Goal: Information Seeking & Learning: Check status

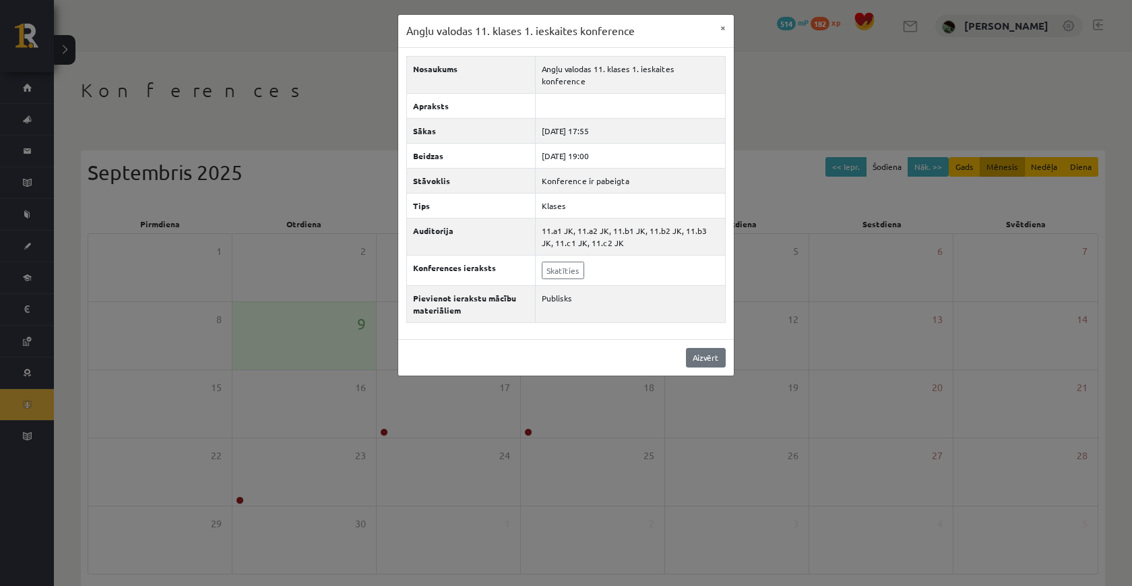
click at [704, 348] on link "Aizvērt" at bounding box center [706, 358] width 40 height 20
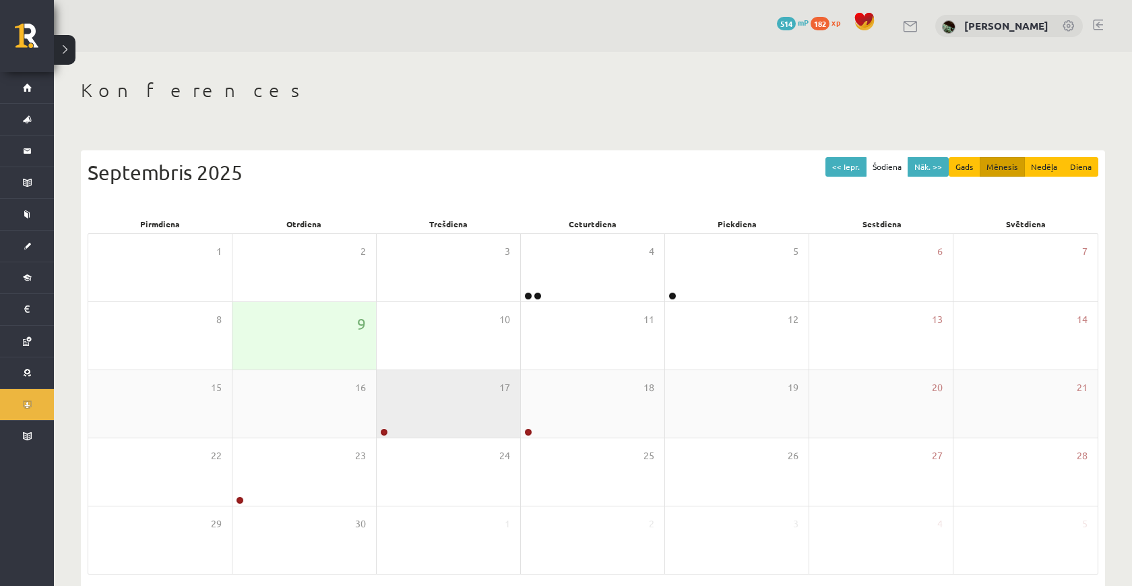
click at [419, 377] on div "17" at bounding box center [449, 403] width 144 height 67
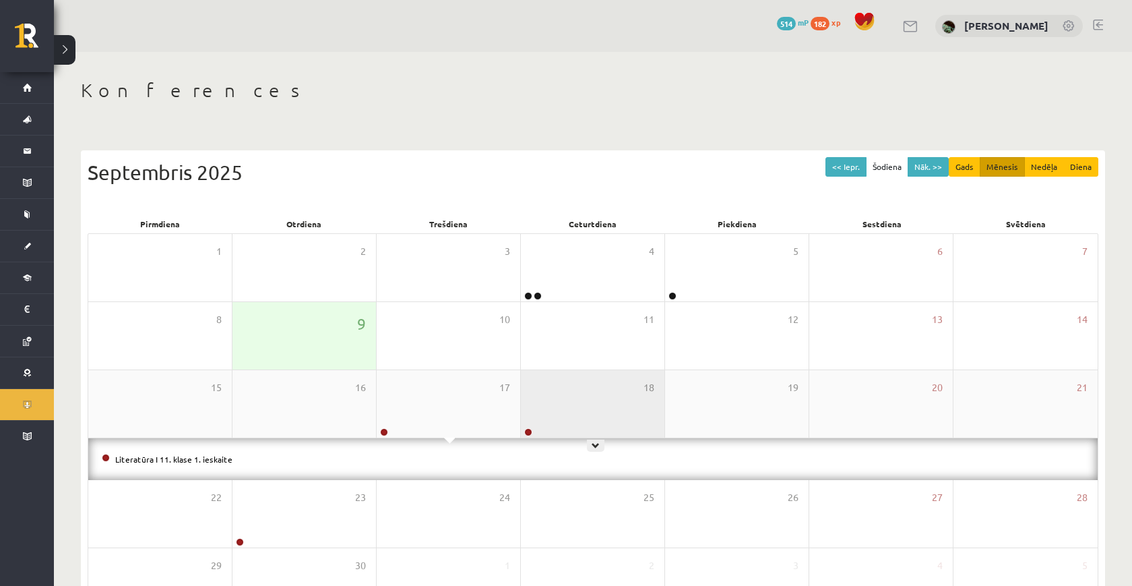
click at [563, 384] on div "18" at bounding box center [593, 403] width 144 height 67
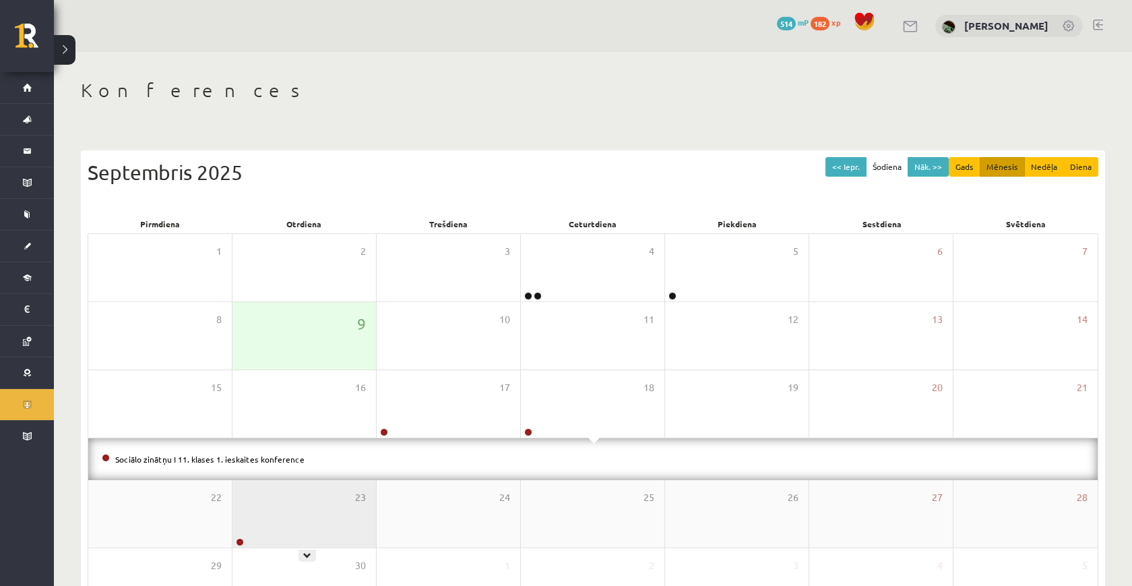
click at [272, 511] on div "23" at bounding box center [304, 513] width 144 height 67
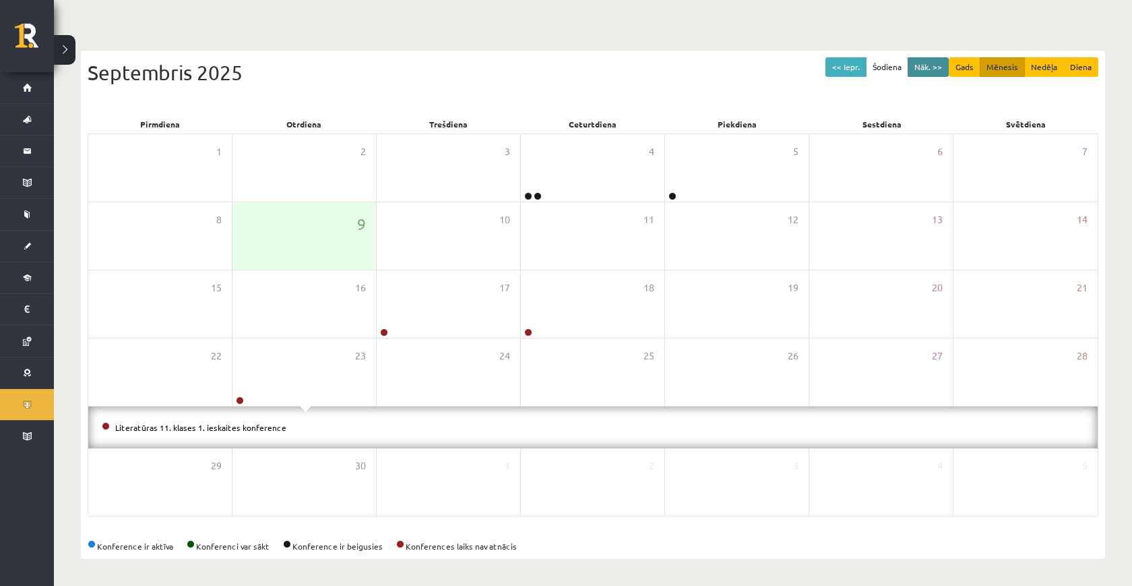
click at [933, 63] on button "Nāk. >>" at bounding box center [928, 67] width 41 height 20
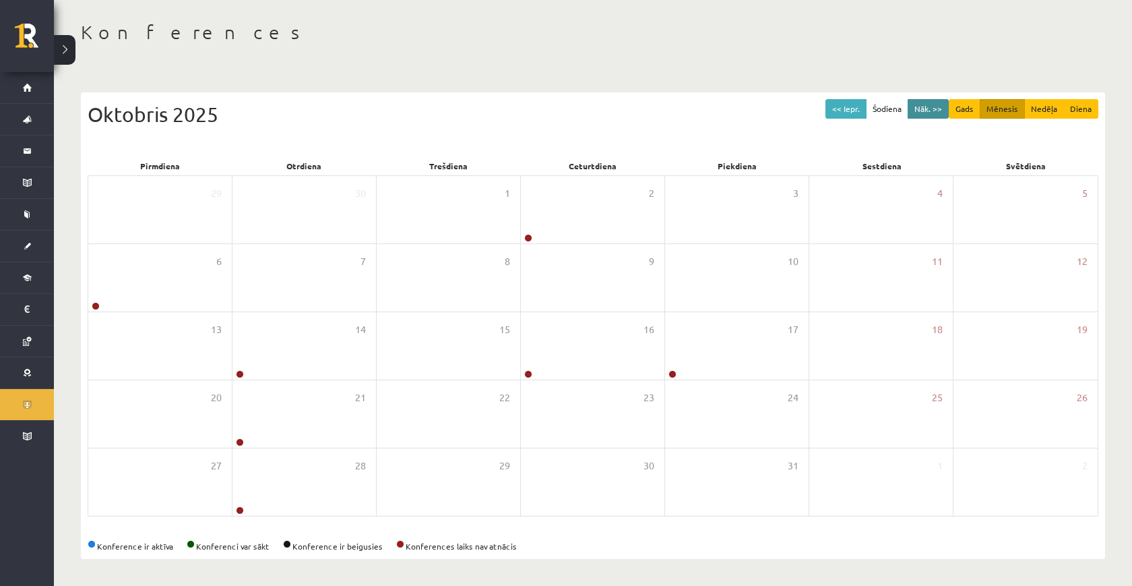
scroll to position [58, 0]
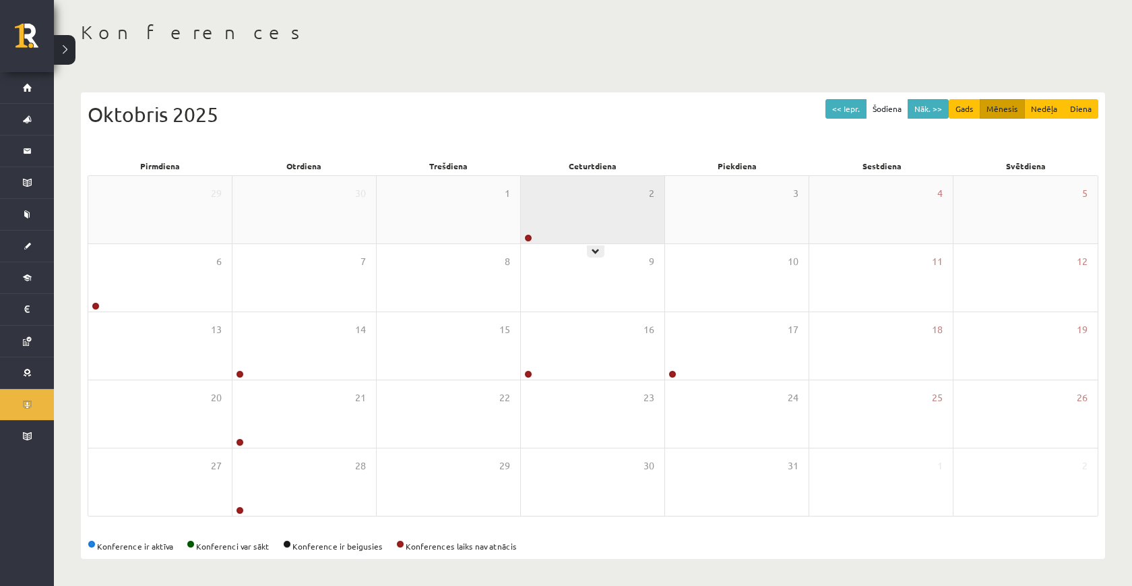
click at [632, 206] on div "2" at bounding box center [593, 209] width 144 height 67
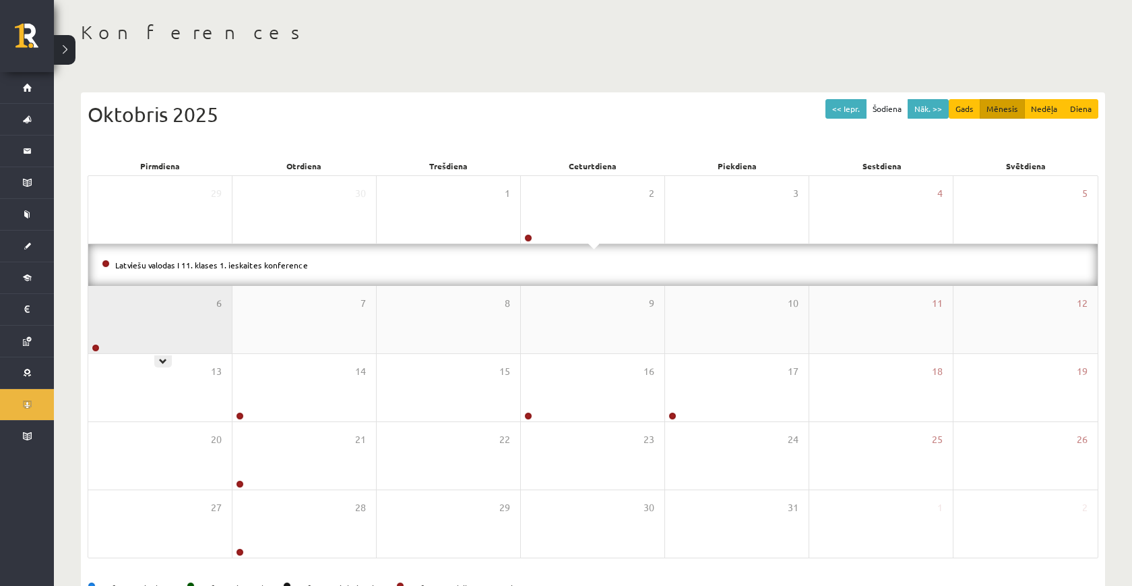
click at [123, 333] on div "6" at bounding box center [160, 319] width 144 height 67
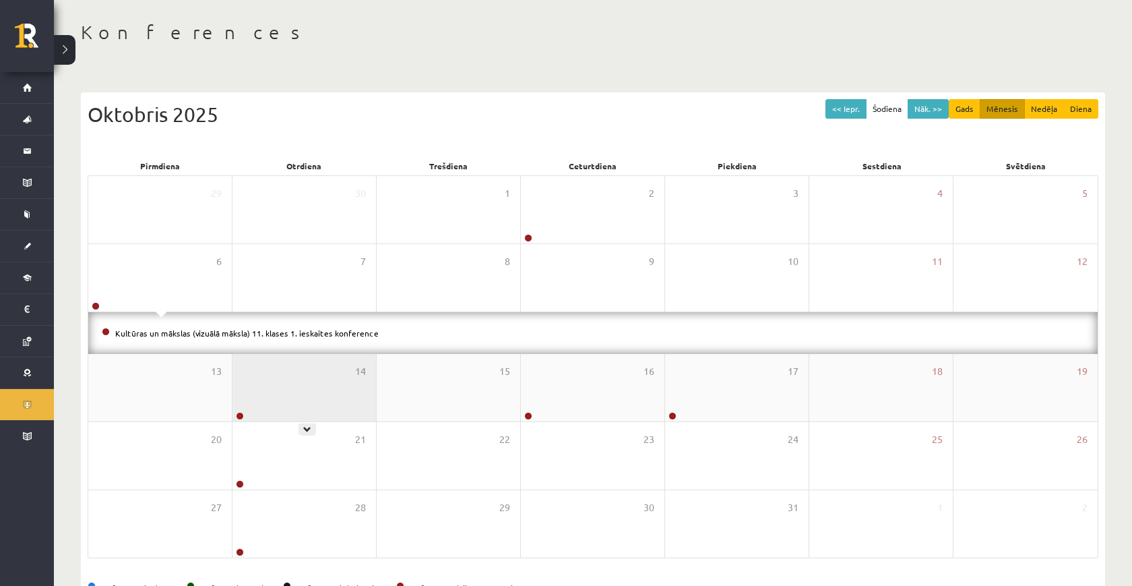
click at [278, 390] on div "14" at bounding box center [304, 387] width 144 height 67
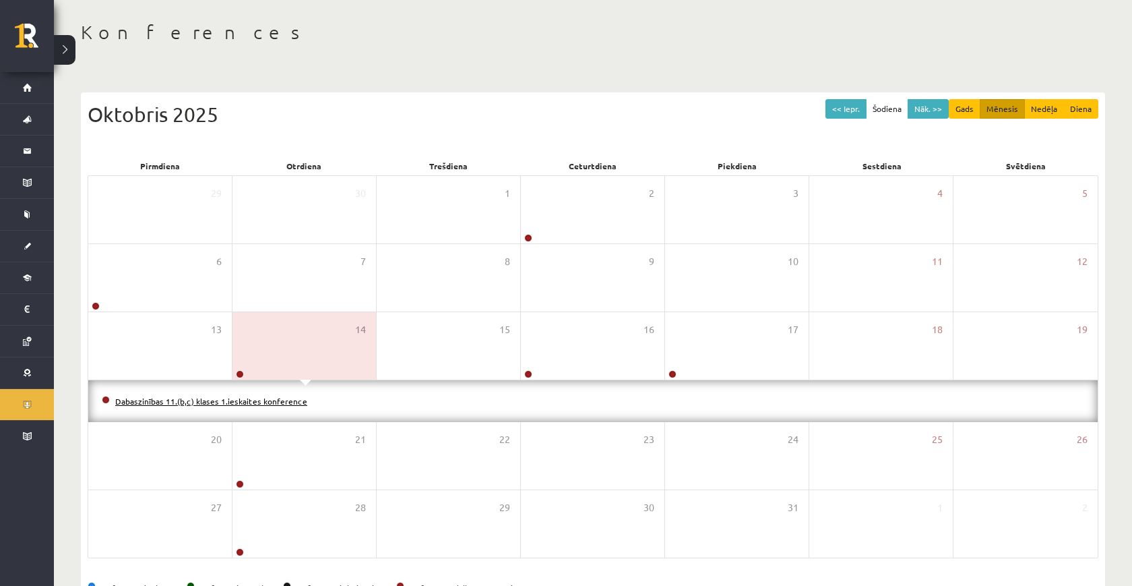
click at [260, 398] on link "Dabaszinības 11.(b,c) klases 1.ieskaites konference" at bounding box center [211, 401] width 192 height 11
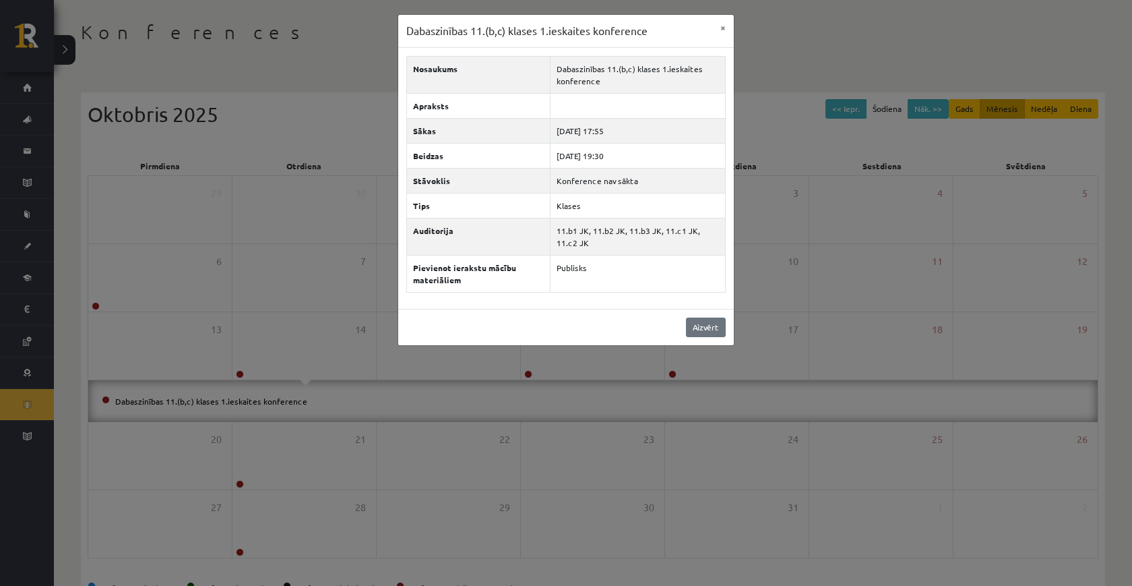
click at [693, 323] on link "Aizvērt" at bounding box center [706, 327] width 40 height 20
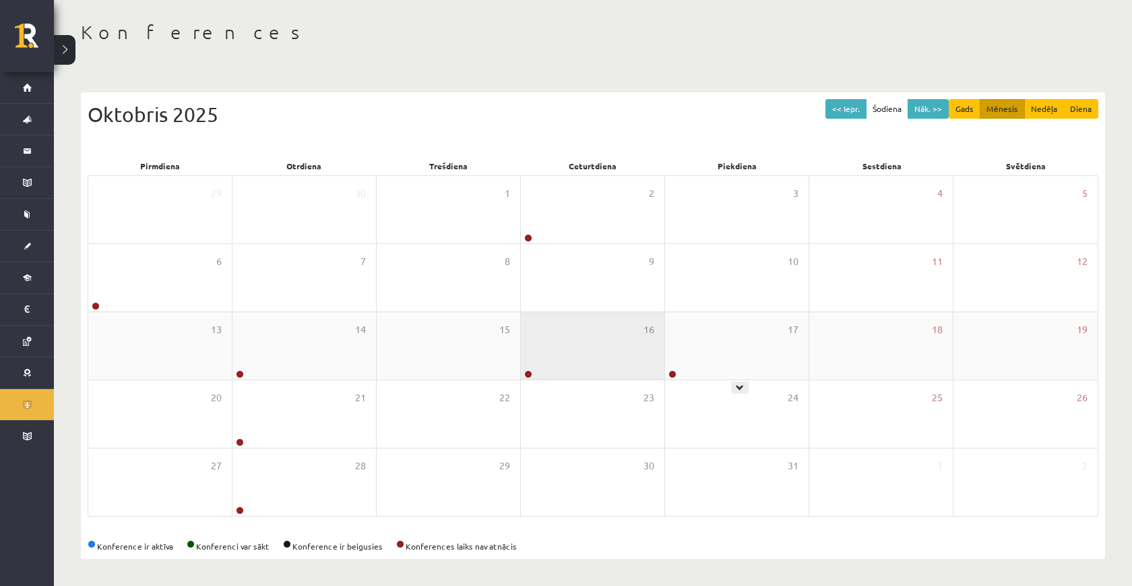
click at [626, 332] on div "16" at bounding box center [593, 345] width 144 height 67
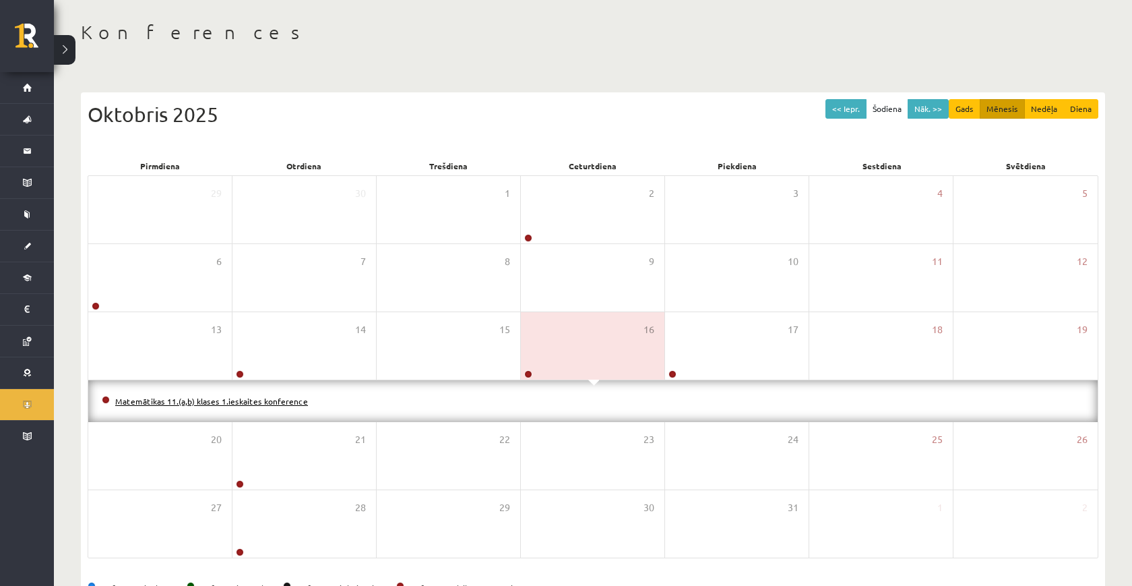
click at [259, 402] on link "Matemātikas 11.(a,b) klases 1.ieskaites konference" at bounding box center [211, 401] width 193 height 11
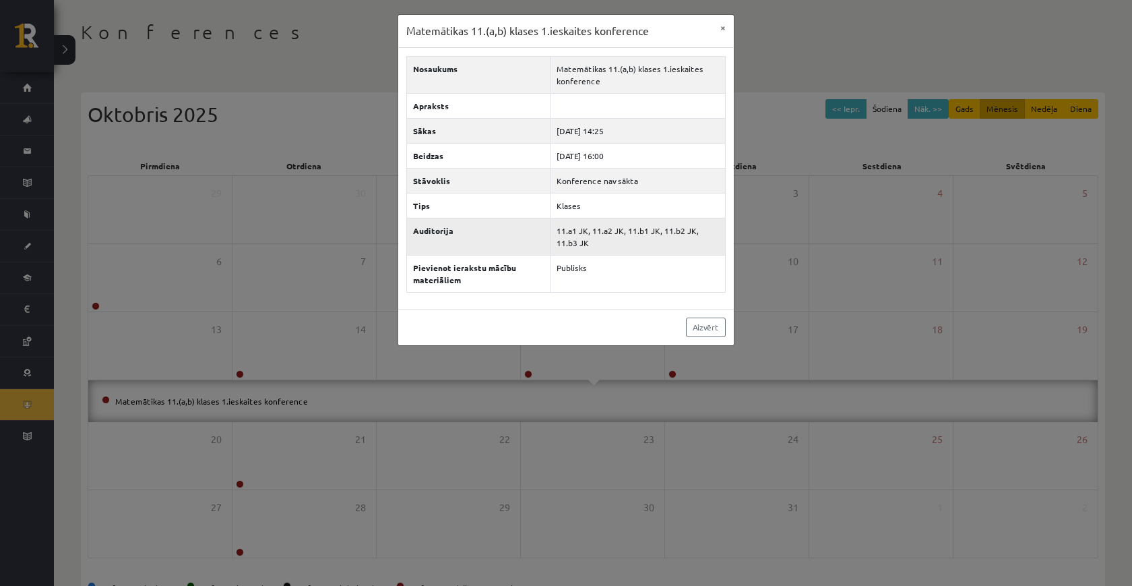
drag, startPoint x: 625, startPoint y: 239, endPoint x: 554, endPoint y: 225, distance: 72.2
click at [554, 225] on td "11.a1 JK, 11.a2 JK, 11.b1 JK, 11.b2 JK, 11.b3 JK" at bounding box center [637, 236] width 175 height 37
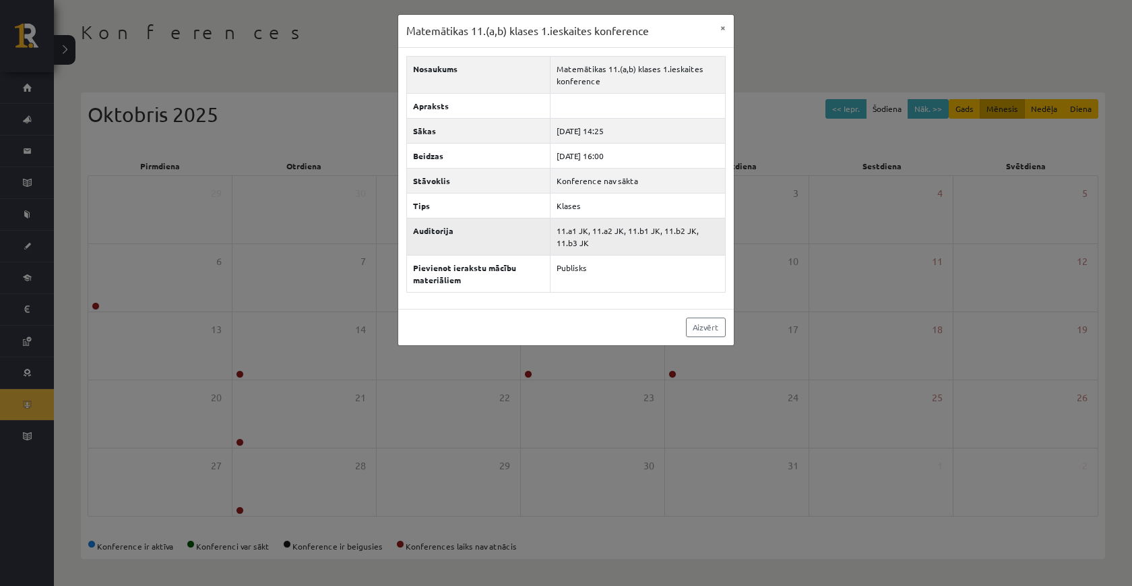
click at [554, 225] on td "11.a1 JK, 11.a2 JK, 11.b1 JK, 11.b2 JK, 11.b3 JK" at bounding box center [637, 236] width 175 height 37
click at [706, 340] on div "Aizvērt" at bounding box center [566, 327] width 336 height 36
click at [706, 335] on link "Aizvērt" at bounding box center [706, 327] width 40 height 20
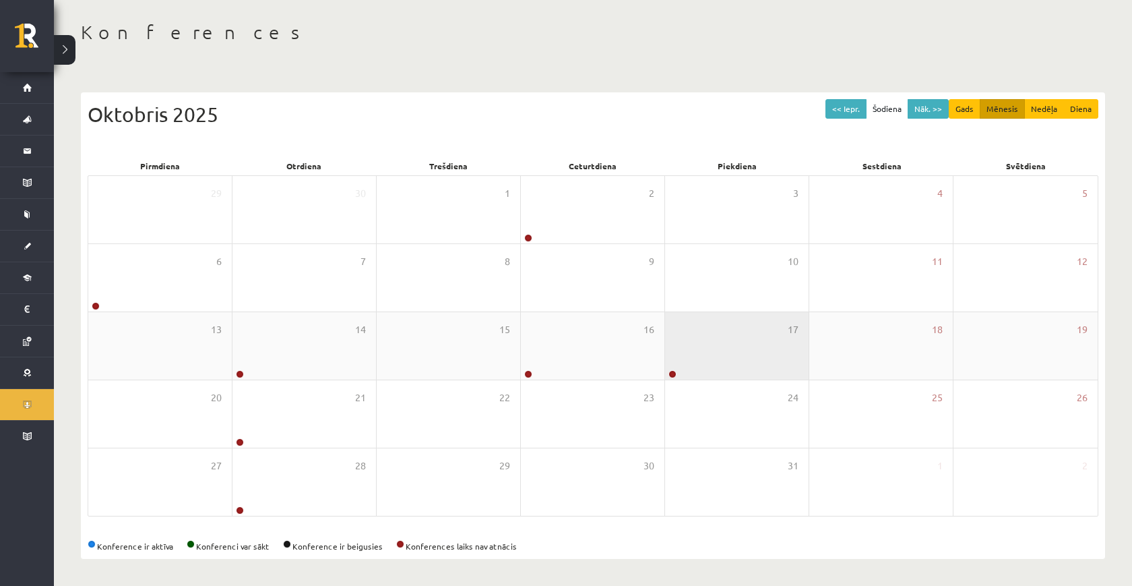
click at [706, 344] on div "17" at bounding box center [737, 345] width 144 height 67
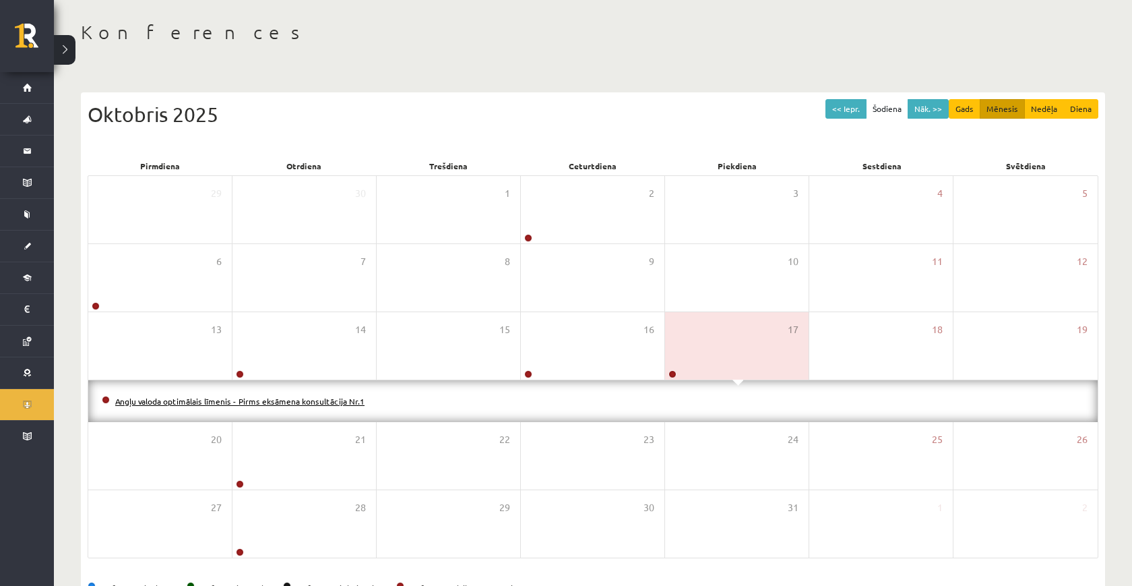
click at [253, 402] on link "Angļu valoda optimālais līmenis - Pirms eksāmena konsultācija Nr.1" at bounding box center [239, 401] width 249 height 11
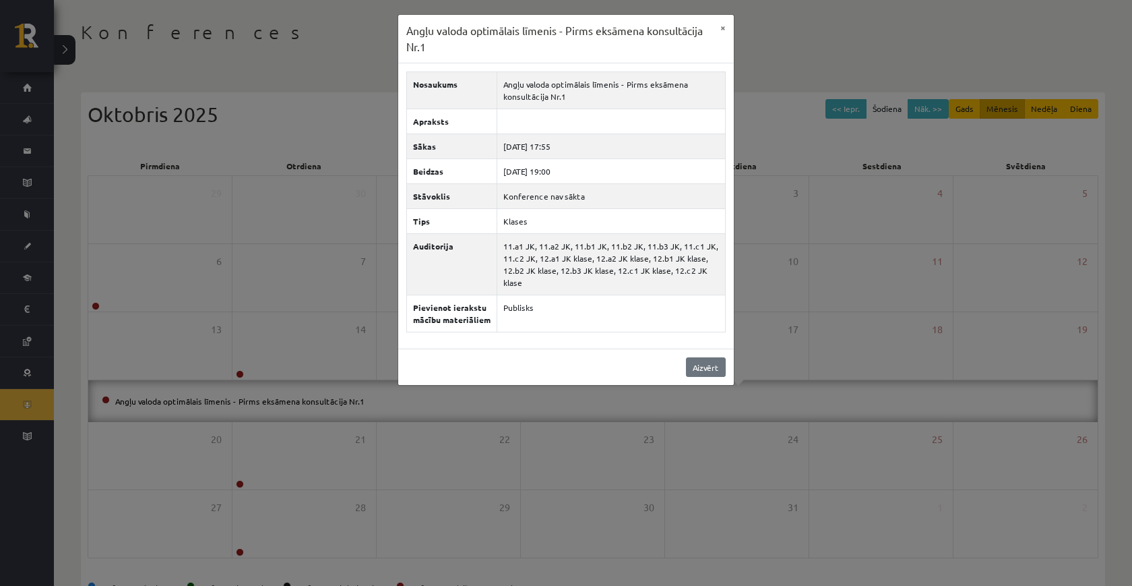
click at [711, 377] on link "Aizvērt" at bounding box center [706, 367] width 40 height 20
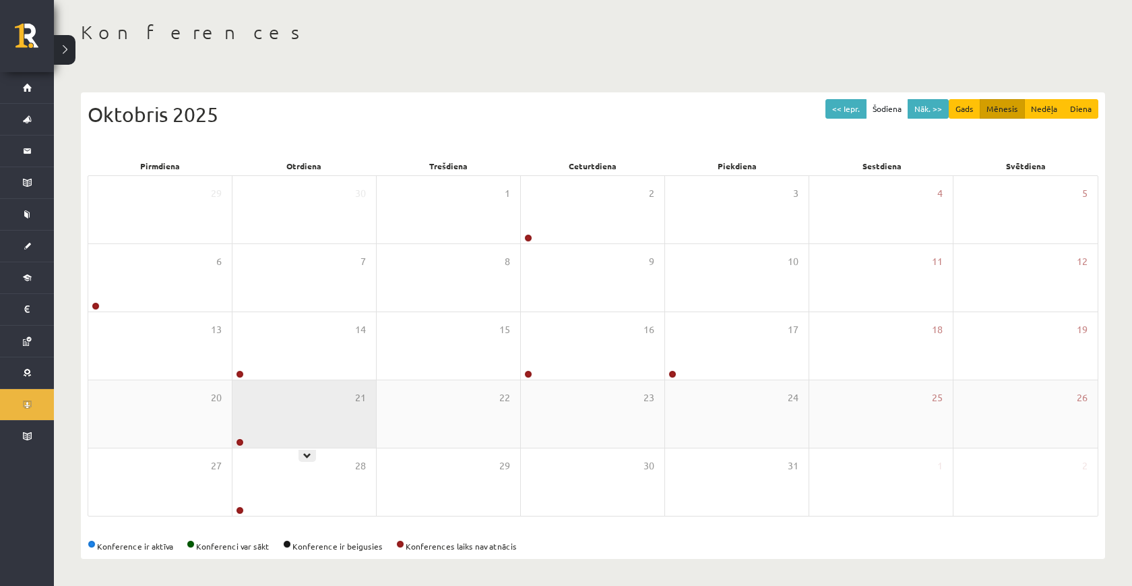
click at [342, 420] on div "21" at bounding box center [304, 413] width 144 height 67
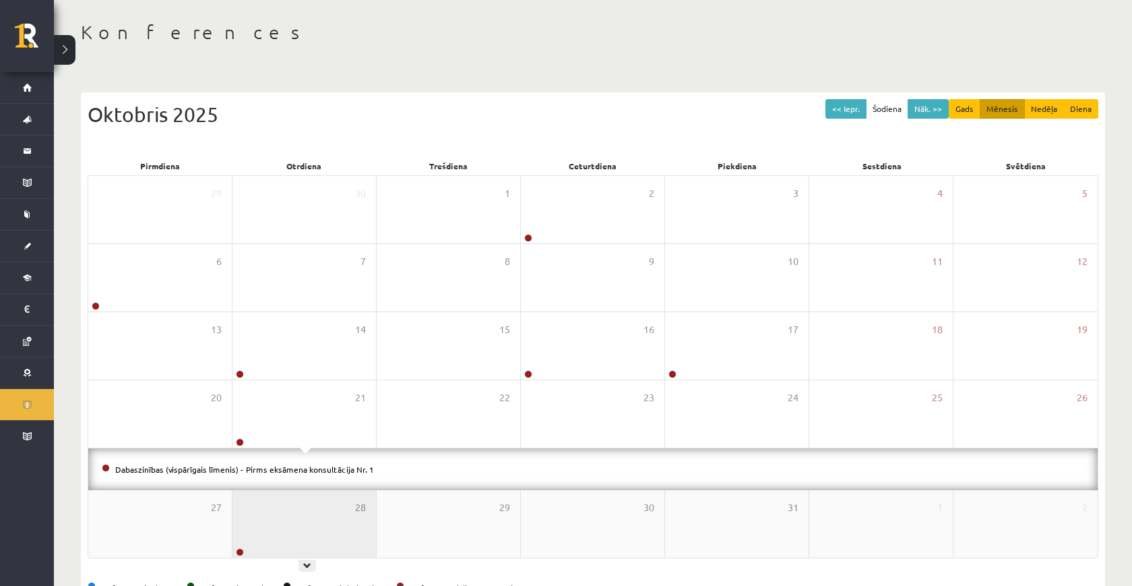
click at [311, 495] on div "28" at bounding box center [304, 523] width 144 height 67
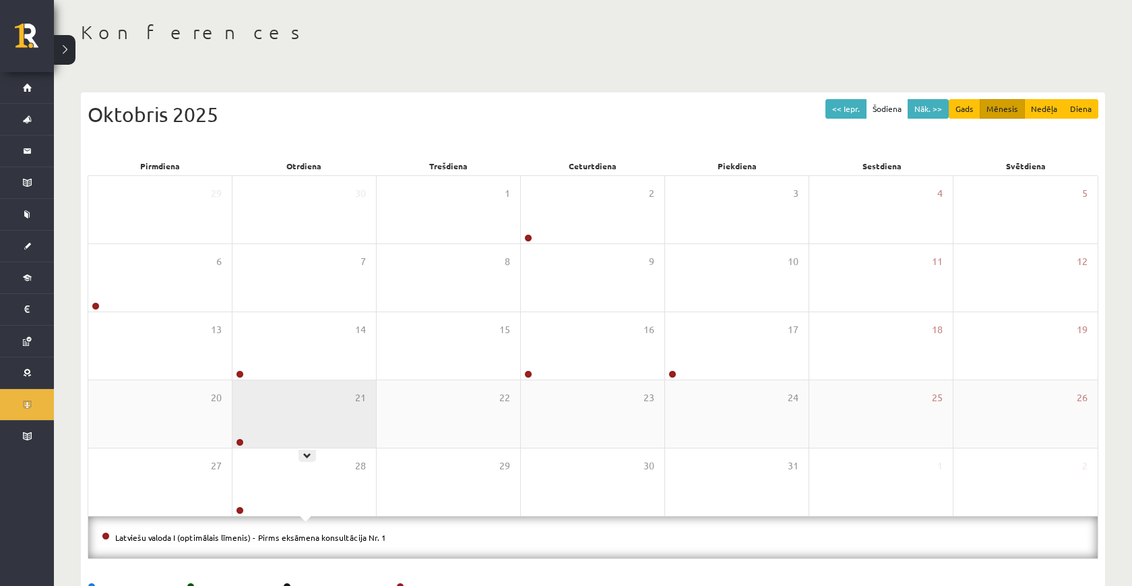
click at [301, 432] on div "21" at bounding box center [304, 413] width 144 height 67
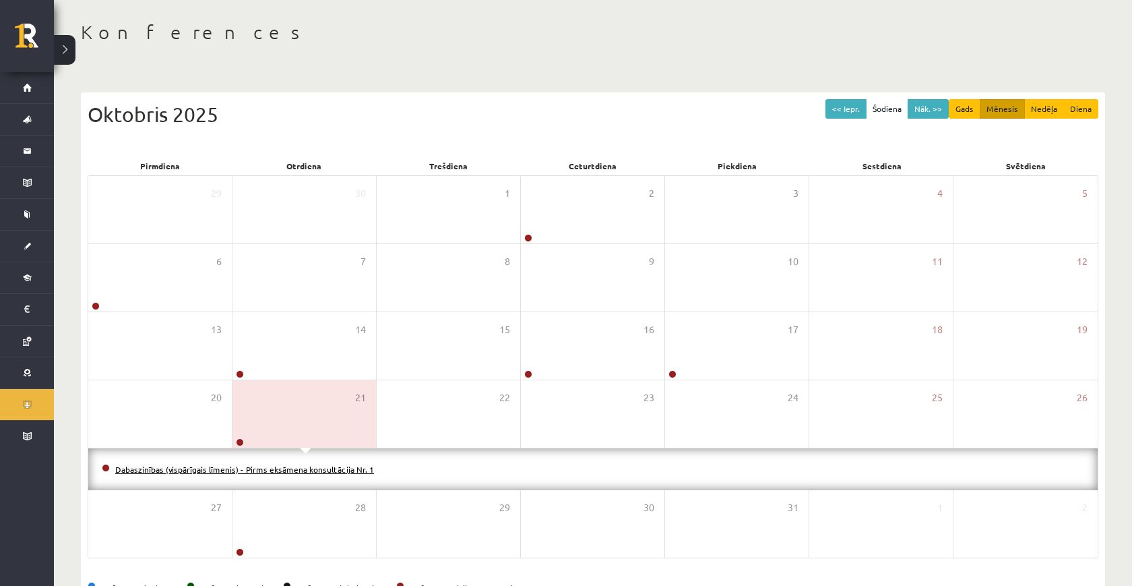
click at [274, 465] on link "Dabaszinības (vispārīgais līmenis) - Pirms eksāmena konsultācija Nr. 1" at bounding box center [244, 469] width 259 height 11
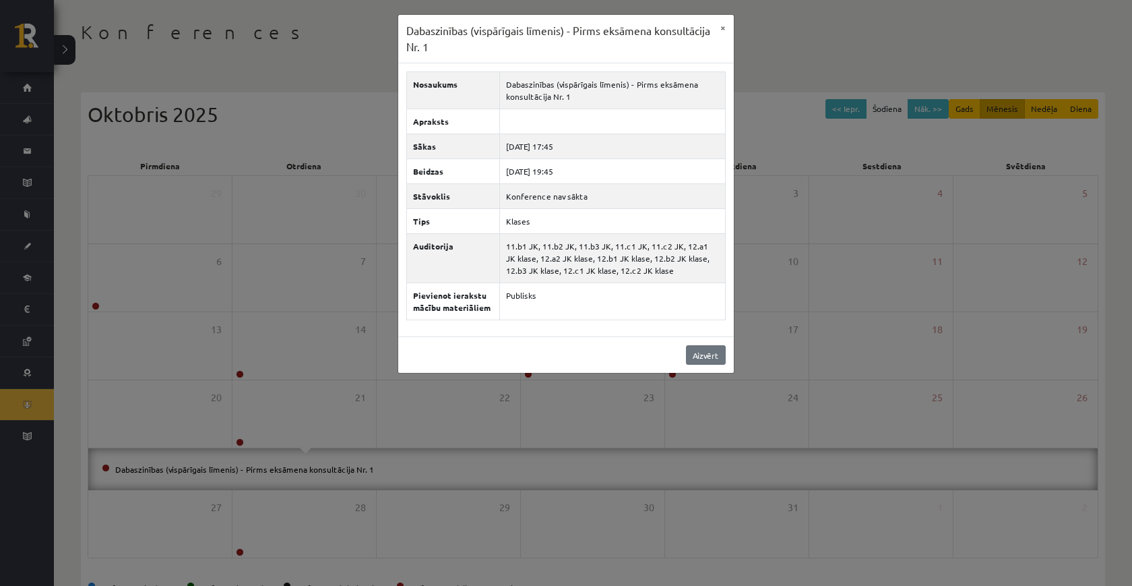
click at [716, 365] on link "Aizvērt" at bounding box center [706, 355] width 40 height 20
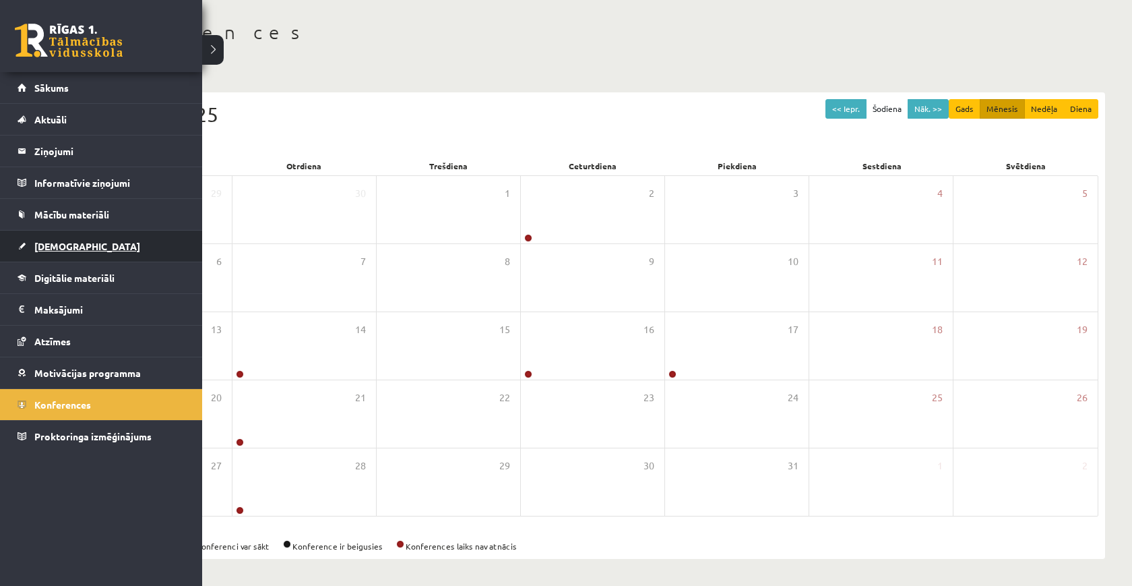
click at [30, 255] on link "[DEMOGRAPHIC_DATA]" at bounding box center [102, 245] width 168 height 31
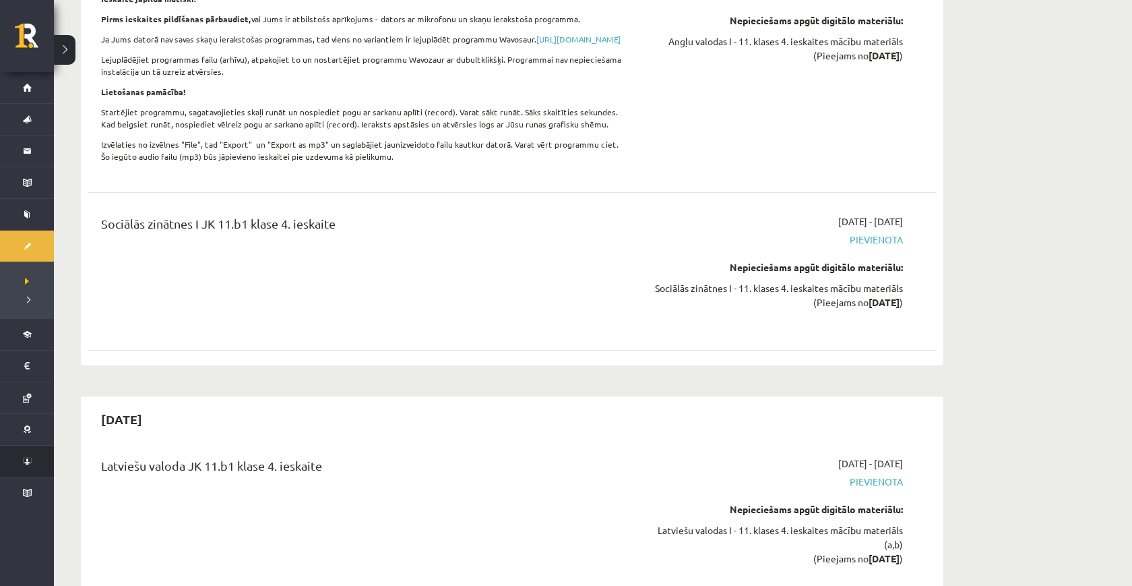
scroll to position [6087, 0]
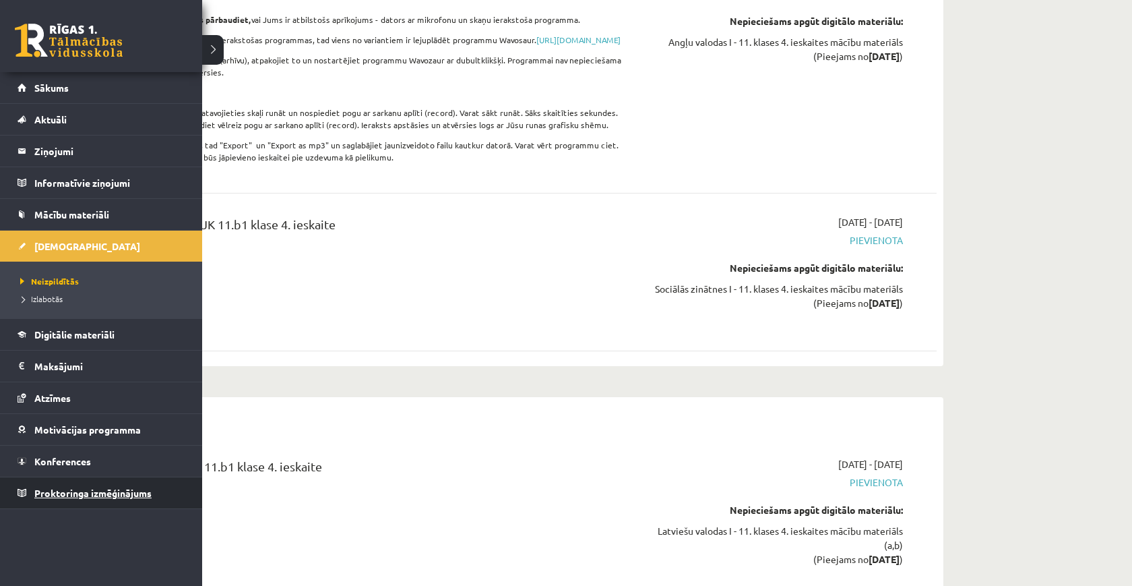
click at [44, 501] on link "Proktoringa izmēģinājums" at bounding box center [102, 492] width 168 height 31
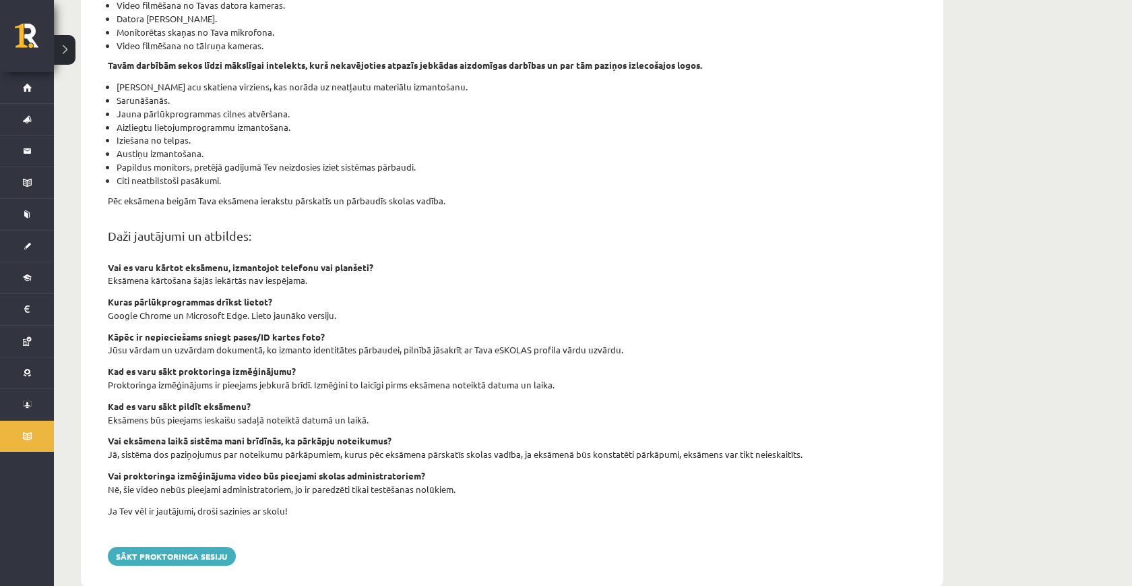
scroll to position [316, 0]
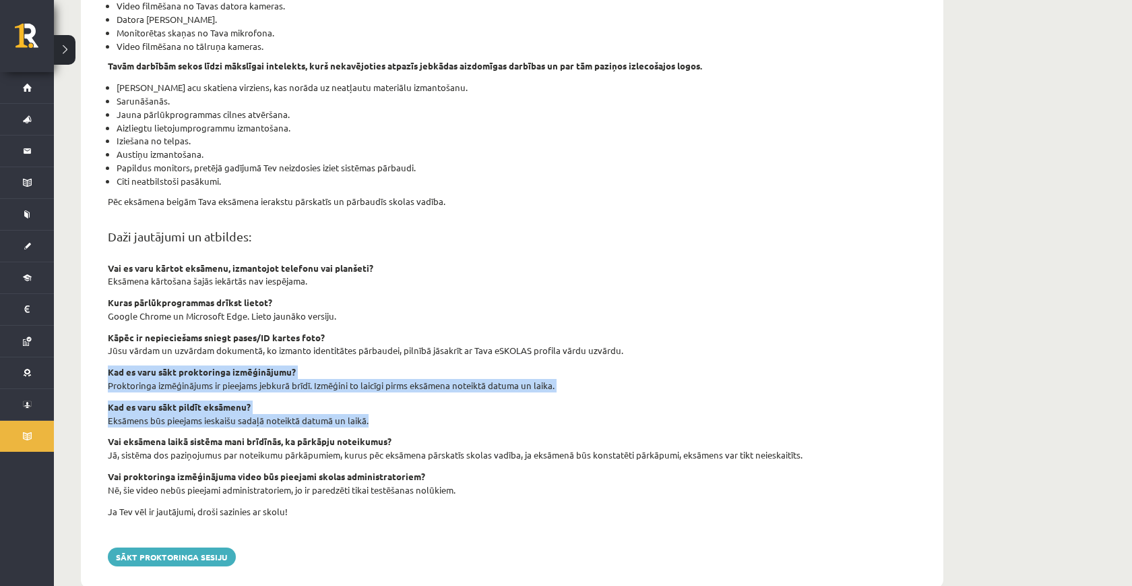
drag, startPoint x: 109, startPoint y: 353, endPoint x: 429, endPoint y: 412, distance: 325.5
click at [429, 412] on div "šajā sadaļā tev ir iespēja izmēģināt tiešsaistes eksāmena funkcionalitāti un pā…" at bounding box center [512, 203] width 829 height 672
click at [411, 414] on p "Eksāmens būs pieejams ieskaišu sadaļā noteiktā datumā un laikā." at bounding box center [512, 420] width 809 height 13
drag, startPoint x: 369, startPoint y: 410, endPoint x: 103, endPoint y: 364, distance: 270.1
click at [103, 364] on div "šajā sadaļā tev ir iespēja izmēģināt tiešsaistes eksāmena funkcionalitāti un pā…" at bounding box center [512, 203] width 829 height 672
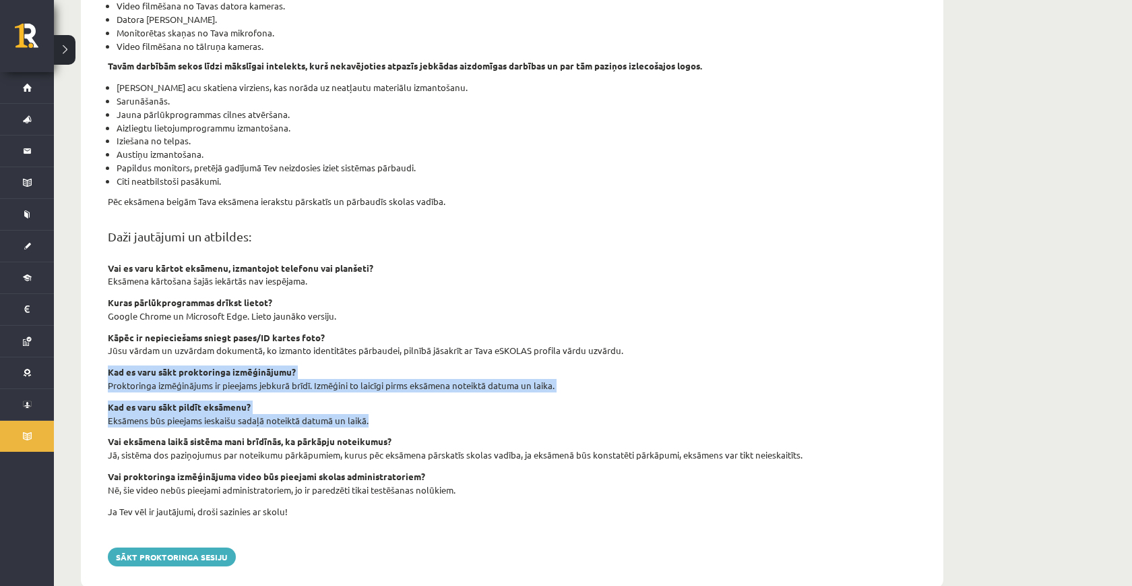
click at [104, 365] on div "šajā sadaļā tev ir iespēja izmēģināt tiešsaistes eksāmena funkcionalitāti un pā…" at bounding box center [512, 203] width 829 height 672
drag, startPoint x: 104, startPoint y: 365, endPoint x: 427, endPoint y: 404, distance: 325.2
click at [427, 404] on div "šajā sadaļā tev ir iespēja izmēģināt tiešsaistes eksāmena funkcionalitāti un pā…" at bounding box center [512, 203] width 829 height 672
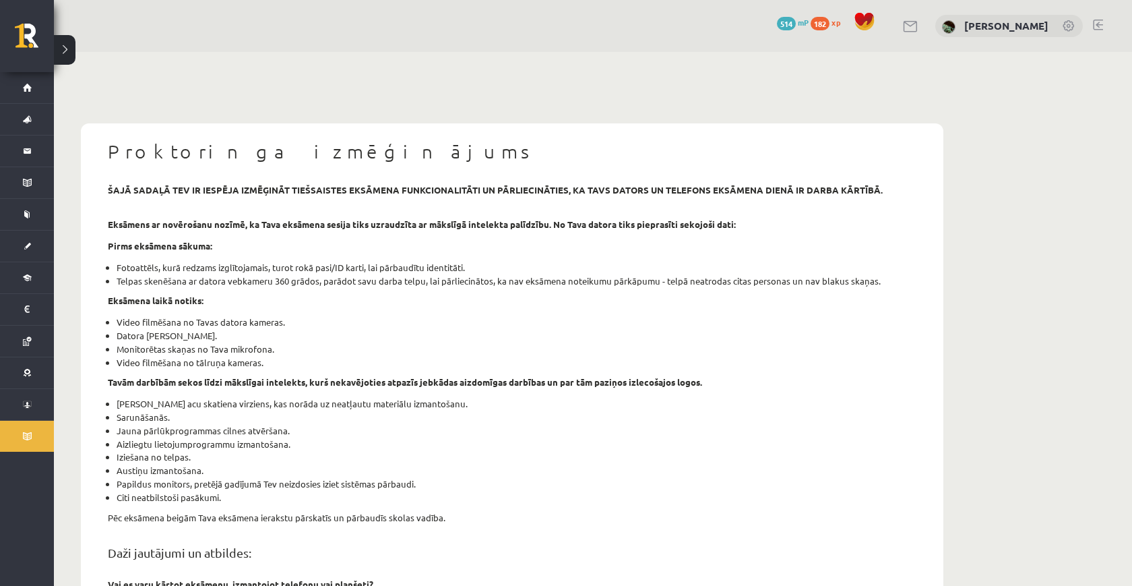
scroll to position [0, 0]
click at [416, 370] on div "šajā sadaļā tev ir iespēja izmēģināt tiešsaistes eksāmena funkcionalitāti un pā…" at bounding box center [512, 519] width 829 height 672
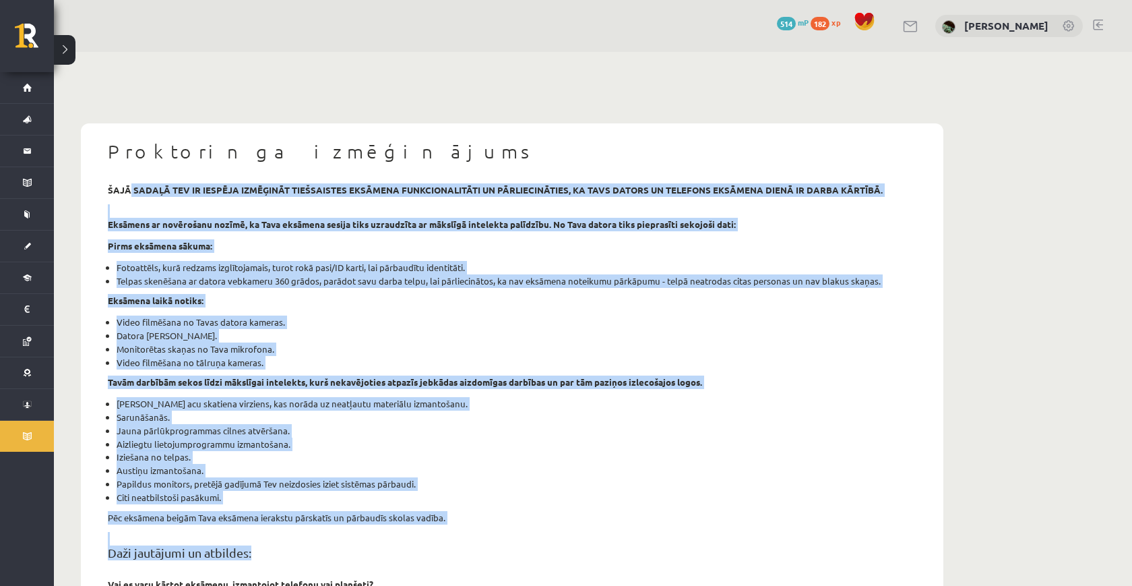
drag, startPoint x: 131, startPoint y: 187, endPoint x: 892, endPoint y: 566, distance: 849.8
click at [893, 567] on div "šajā sadaļā tev ir iespēja izmēģināt tiešsaistes eksāmena funkcionalitāti un pā…" at bounding box center [512, 519] width 829 height 672
click at [855, 539] on div "šajā sadaļā tev ir iespēja izmēģināt tiešsaistes eksāmena funkcionalitāti un pā…" at bounding box center [512, 519] width 829 height 672
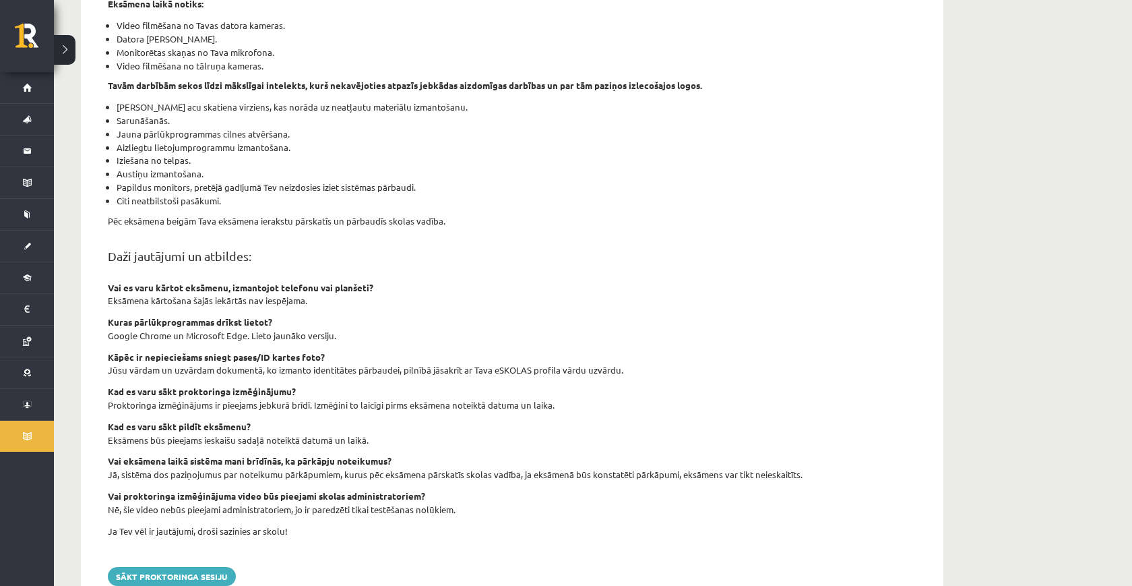
scroll to position [296, 0]
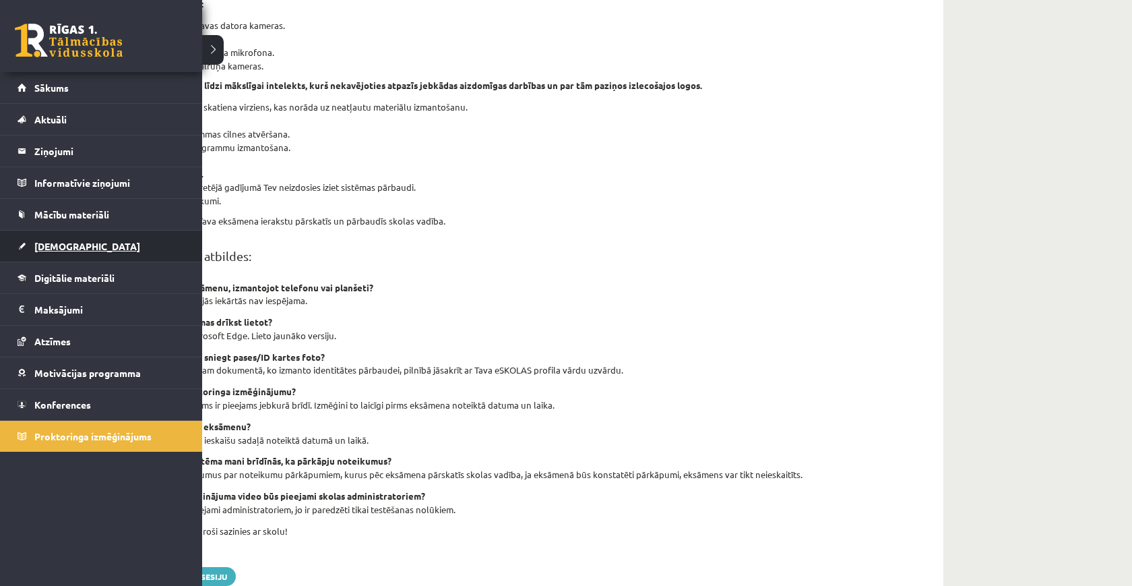
click at [65, 242] on span "[DEMOGRAPHIC_DATA]" at bounding box center [87, 246] width 106 height 12
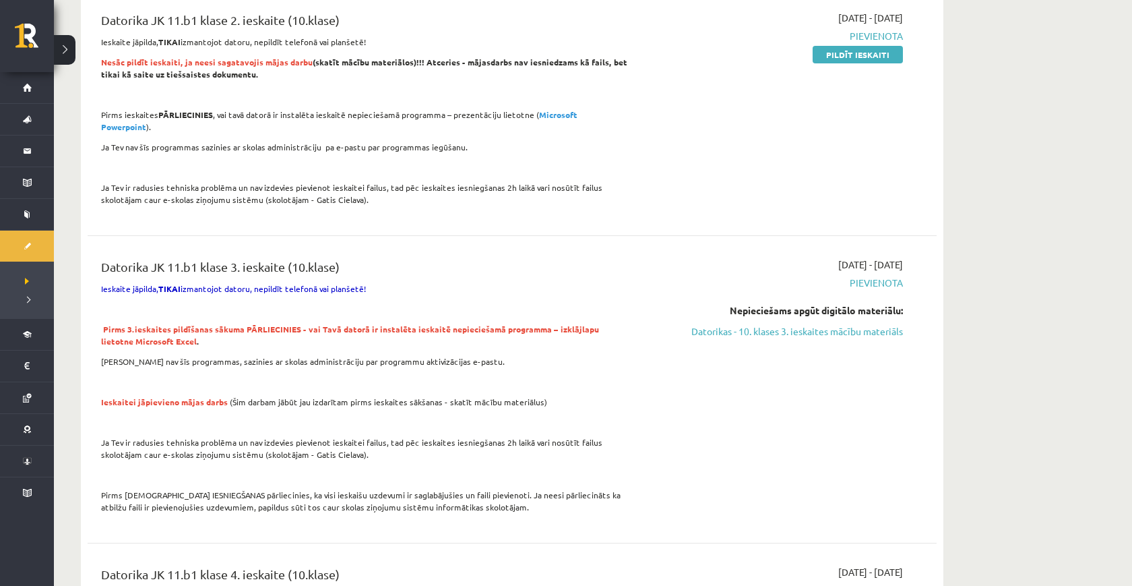
scroll to position [310, 0]
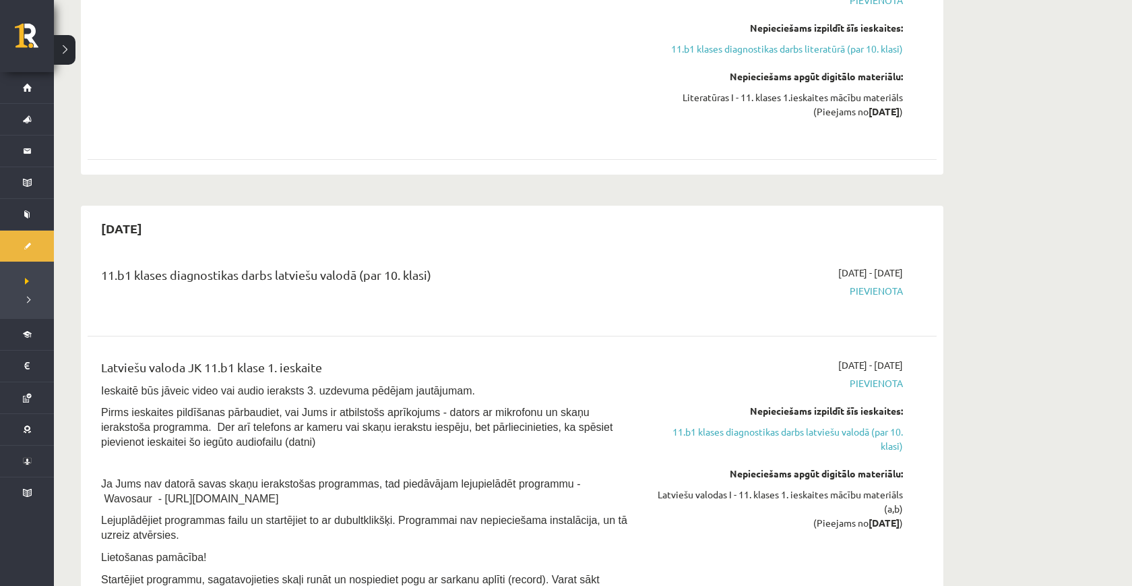
click at [583, 245] on div "[DATE] 11.b1 klases diagnostikas darbs latviešu valodā (par 10. klasi) [DATE] -…" at bounding box center [512, 448] width 862 height 484
click at [199, 253] on div "11.b1 klases diagnostikas darbs latviešu valodā (par 10. klasi) [DATE] - [DATE]…" at bounding box center [512, 289] width 849 height 75
click at [644, 81] on div "[DATE] - [DATE] [GEOGRAPHIC_DATA] Nepieciešams izpildīt šīs ieskaites: 11.b1 kl…" at bounding box center [776, 56] width 274 height 162
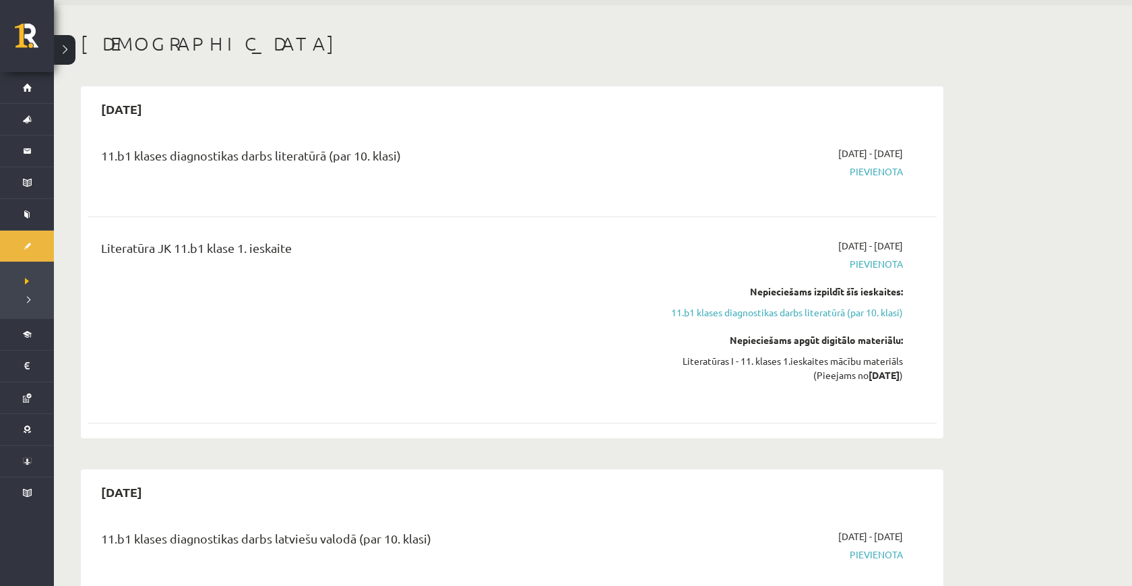
scroll to position [49, 0]
drag, startPoint x: 408, startPoint y: 152, endPoint x: 427, endPoint y: 340, distance: 188.3
click at [427, 340] on div "11.b1 klases diagnostikas darbs literatūrā (par 10. klasi) [DATE] - [DATE] [GEO…" at bounding box center [512, 280] width 849 height 298
click at [427, 340] on div "Literatūra JK 11.b1 klase 1. ieskaite" at bounding box center [365, 318] width 548 height 162
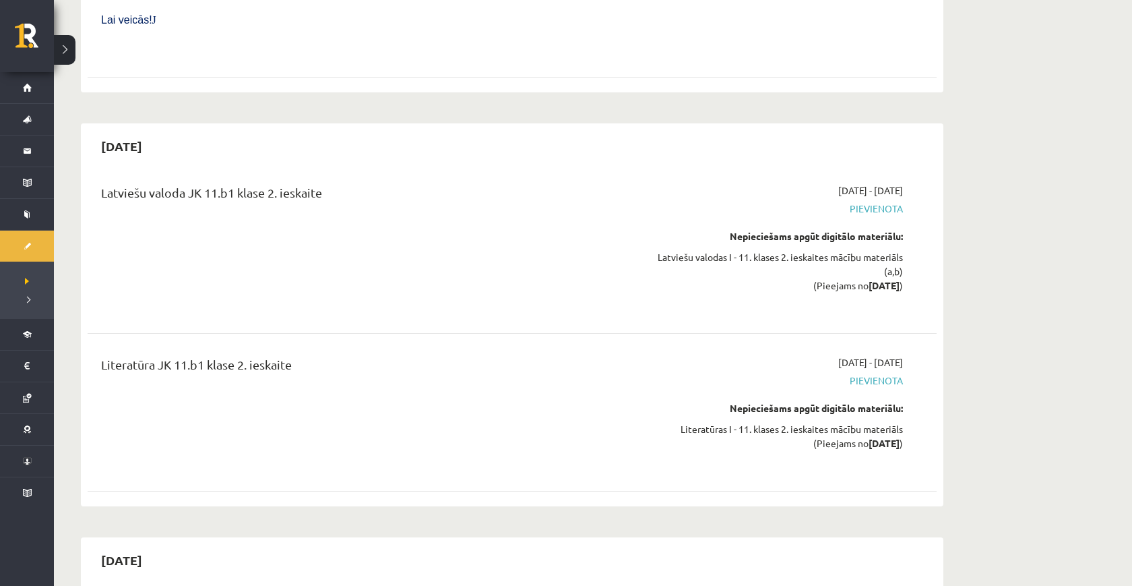
scroll to position [3089, 0]
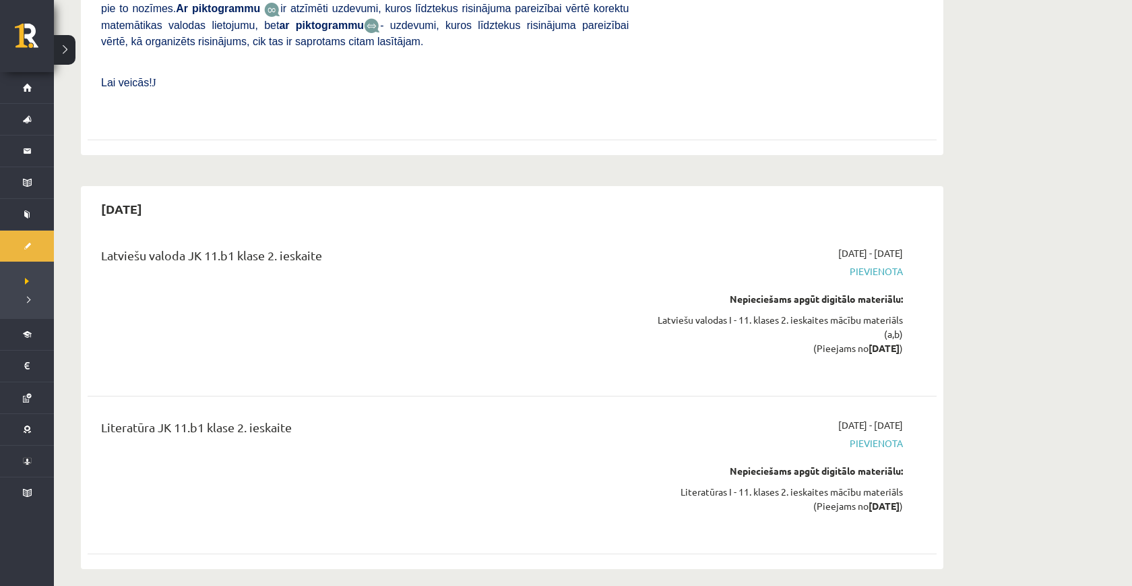
drag, startPoint x: 182, startPoint y: 156, endPoint x: 94, endPoint y: 157, distance: 88.3
click at [94, 193] on div "[DATE]" at bounding box center [512, 209] width 849 height 32
click at [98, 193] on h2 "[DATE]" at bounding box center [122, 209] width 68 height 32
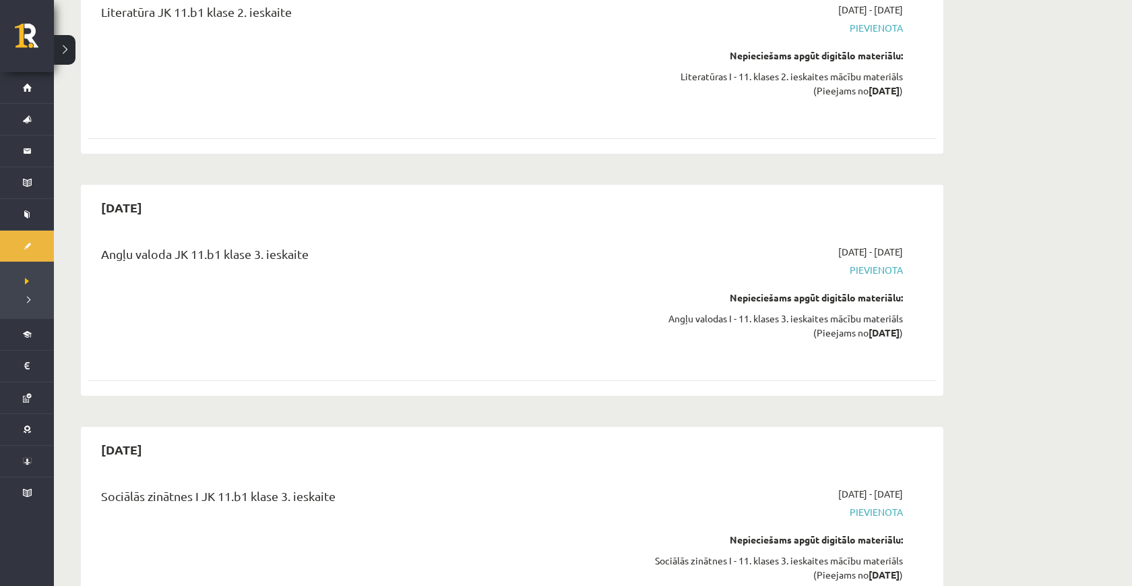
scroll to position [3507, 0]
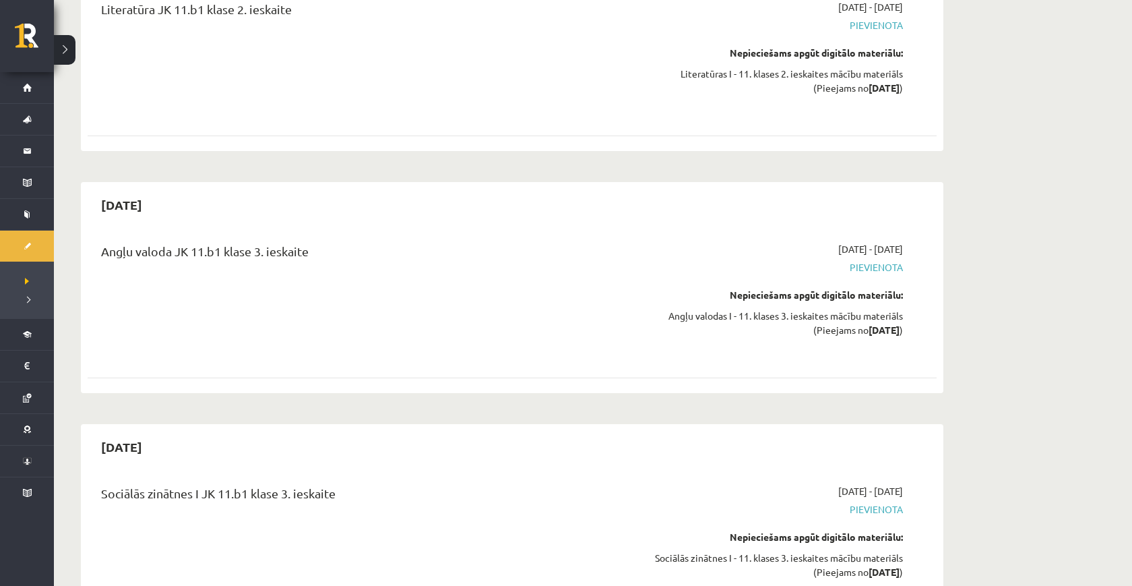
drag, startPoint x: 176, startPoint y: 389, endPoint x: 100, endPoint y: 389, distance: 76.1
click at [100, 431] on h2 "[DATE]" at bounding box center [122, 447] width 68 height 32
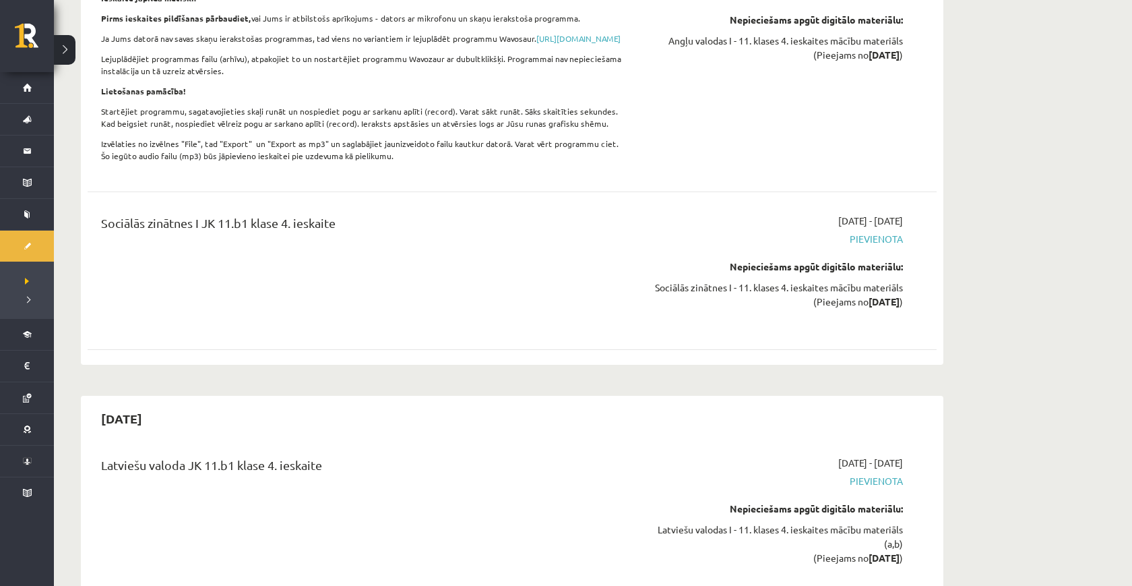
scroll to position [6087, 0]
